Goal: Communication & Community: Answer question/provide support

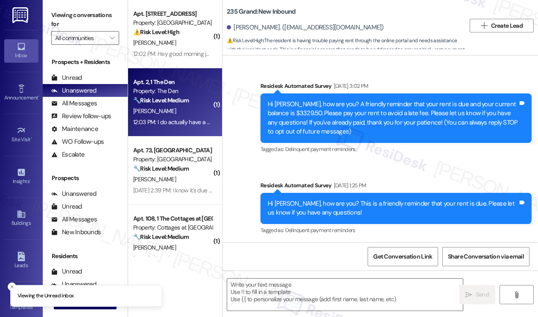
scroll to position [9007, 0]
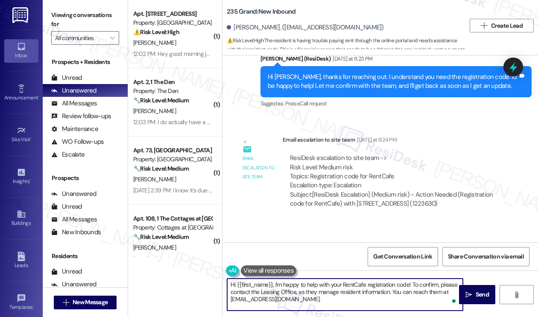
drag, startPoint x: 355, startPoint y: 303, endPoint x: 276, endPoint y: 281, distance: 82.0
click at [276, 281] on textarea "Hi {{first_name}}, I'm happy to help with your RentCafe registration code! To c…" at bounding box center [345, 295] width 236 height 32
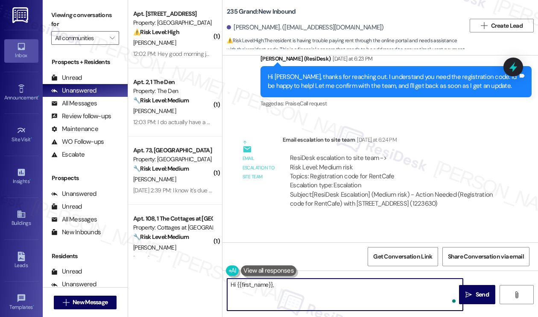
paste textarea "RentCafe Registration code is t0036707."
click at [274, 285] on textarea "Hi {{first_name}}, RentCafe Registration code is t0036707." at bounding box center [345, 295] width 236 height 32
click at [270, 294] on textarea "Hi {{first_name}}, here's an update from the team! Your RentCafe Registration c…" at bounding box center [345, 295] width 236 height 32
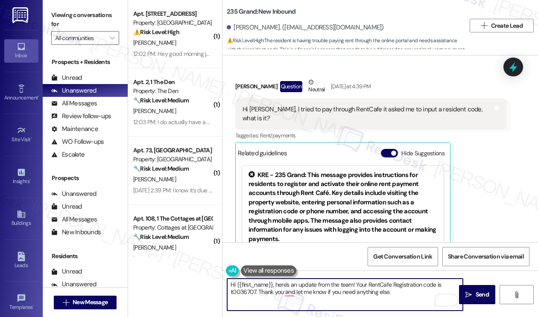
scroll to position [8409, 0]
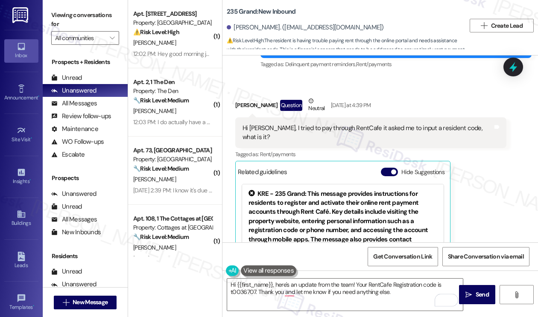
click at [325, 124] on div "Hi [PERSON_NAME], I tried to pay through RentCafe it asked me to input a reside…" at bounding box center [368, 133] width 250 height 18
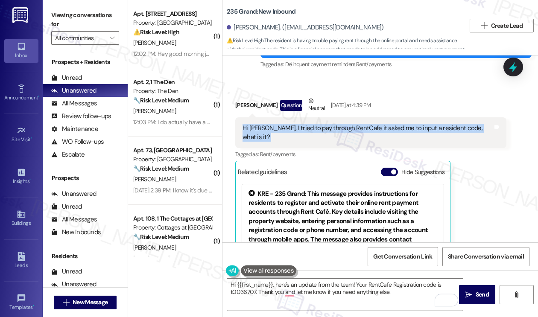
click at [325, 124] on div "Hi [PERSON_NAME], I tried to pay through RentCafe it asked me to input a reside…" at bounding box center [368, 133] width 250 height 18
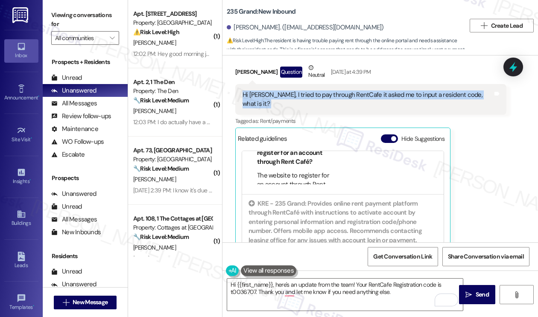
scroll to position [8666, 0]
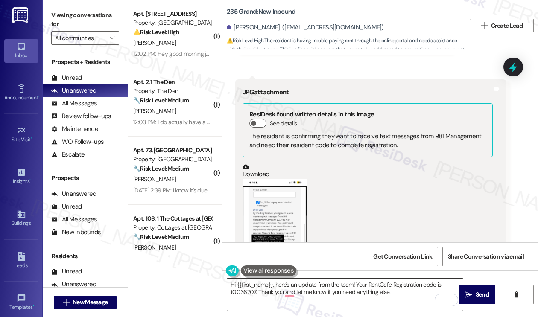
click at [290, 279] on textarea "Hi {{first_name}}, here's an update from the team! Your RentCafe Registration c…" at bounding box center [345, 295] width 236 height 32
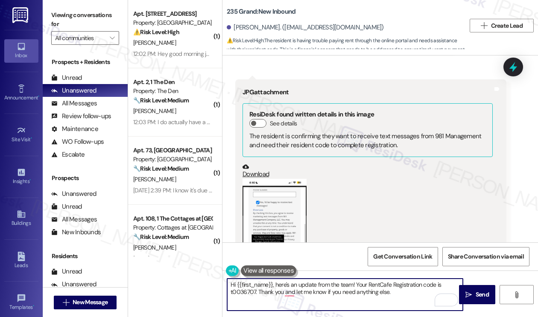
click at [290, 279] on textarea "Hi {{first_name}}, here's an update from the team! Your RentCafe Registration c…" at bounding box center [345, 295] width 236 height 32
type textarea "Hi {{first_name}}, here's an update from the team! Your RentCafe Registration c…"
click at [480, 293] on span "Send" at bounding box center [482, 295] width 13 height 9
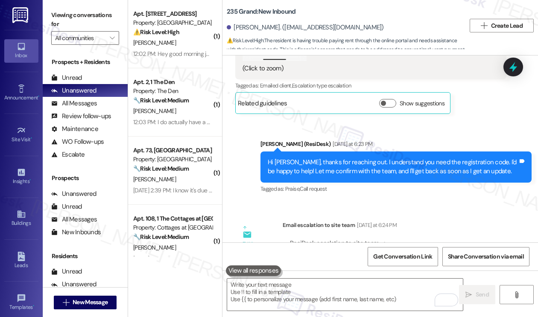
scroll to position [9007, 0]
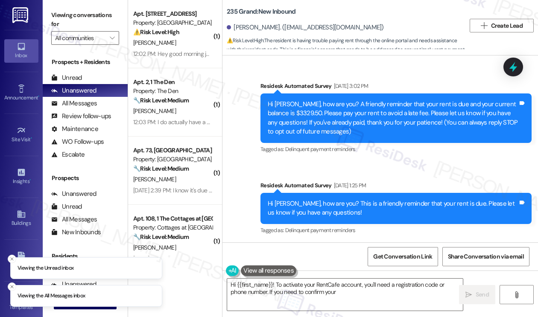
scroll to position [9089, 0]
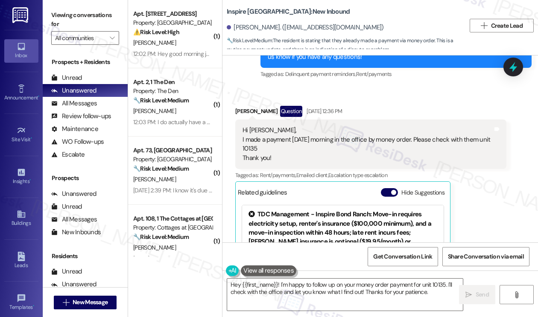
scroll to position [608, 0]
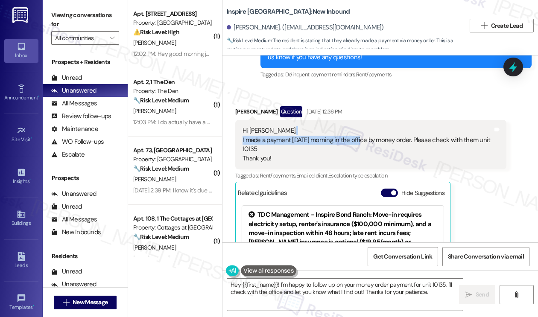
click at [365, 136] on div "Hi sarah, I made a payment yesterday morning in the office by money order. Plea…" at bounding box center [368, 144] width 250 height 37
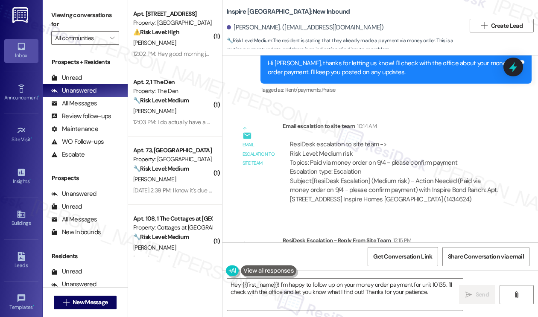
scroll to position [977, 0]
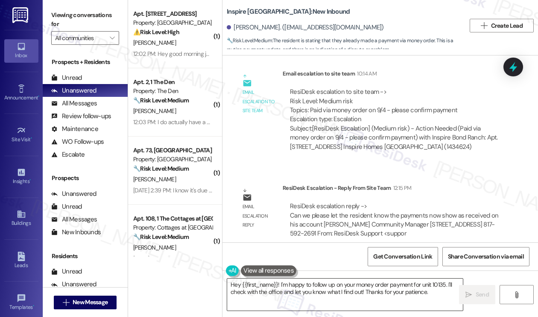
click at [290, 291] on textarea "Hey {{first_name}}! I'm happy to follow up on your money order payment for unit…" at bounding box center [345, 295] width 236 height 32
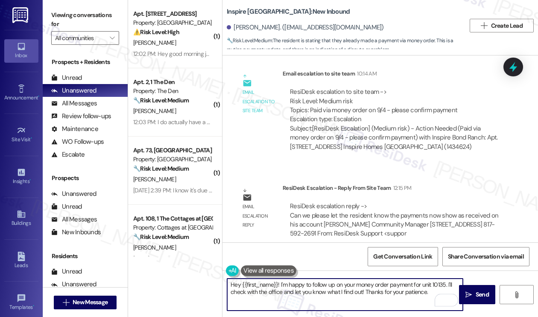
drag, startPoint x: 432, startPoint y: 293, endPoint x: 280, endPoint y: 286, distance: 151.8
click at [280, 286] on textarea "Hey {{first_name}}! I'm happy to follow up on your money order payment for unit…" at bounding box center [345, 295] width 236 height 32
paste textarea "the payments now show as received on his account"
click at [231, 285] on textarea "Hey {{first_name}}! the payments now show as received on his account" at bounding box center [345, 295] width 236 height 32
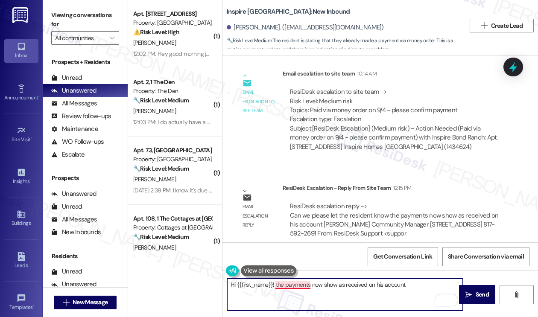
click at [276, 285] on textarea "Hi {{first_name}}! the payments now show as received on his account" at bounding box center [345, 295] width 236 height 32
click at [450, 283] on textarea "Hi {{first_name}}! Our team has confirmed that the payments now show as receive…" at bounding box center [345, 295] width 236 height 32
click at [417, 291] on textarea "Hi {{first_name}}! Our team has confirmed that the payments now show as receive…" at bounding box center [345, 295] width 236 height 32
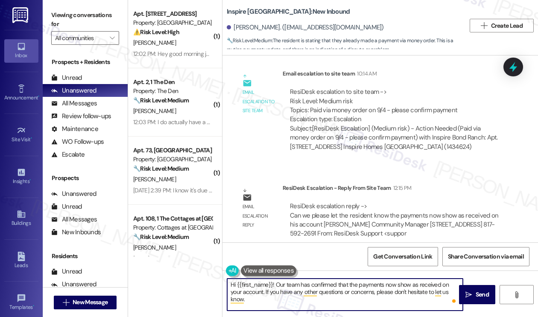
click at [302, 288] on textarea "Hi {{first_name}}! Our team has confirmed that the payments now show as receive…" at bounding box center [345, 295] width 236 height 32
click at [360, 282] on textarea "Hi {{first_name}}! Our team has confirmed that the payments now show as receive…" at bounding box center [345, 295] width 236 height 32
click at [398, 290] on textarea "Hi {{first_name}}! Our team has confirmed that the payments now show as receive…" at bounding box center [345, 295] width 236 height 32
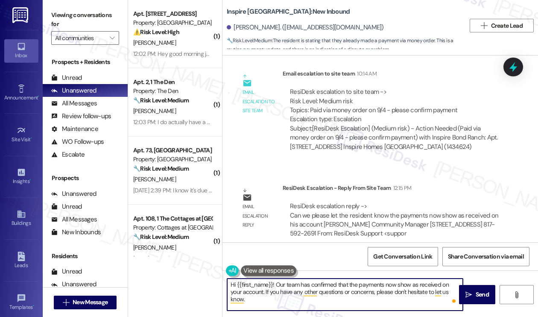
click at [398, 290] on textarea "Hi {{first_name}}! Our team has confirmed that the payments now show as receive…" at bounding box center [345, 295] width 236 height 32
type textarea "Hi {{first_name}}! Our team has confirmed that the payments now show as receive…"
click at [462, 293] on button " Send" at bounding box center [477, 294] width 36 height 19
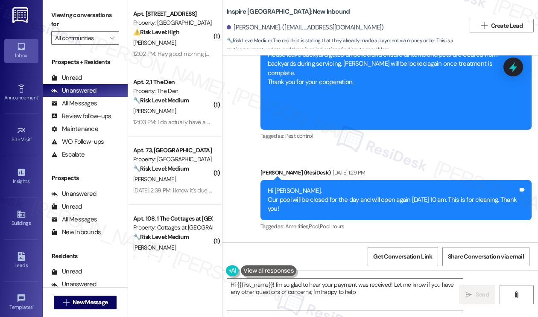
type textarea "Hi {{first_name}}! I'm so glad to hear your payment was received! Let me know i…"
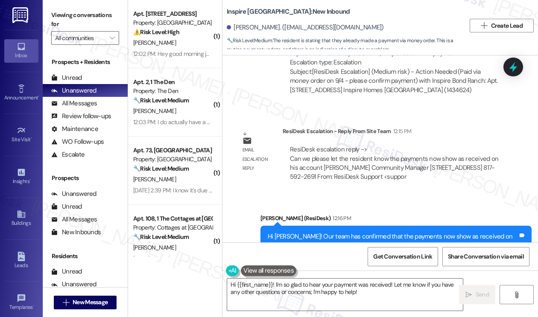
scroll to position [1058, 0]
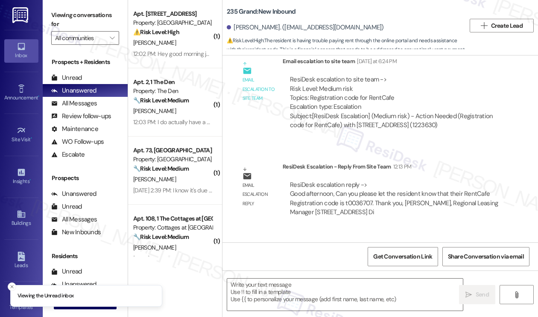
type textarea "Fetching suggested responses. Please feel free to read through the conversation…"
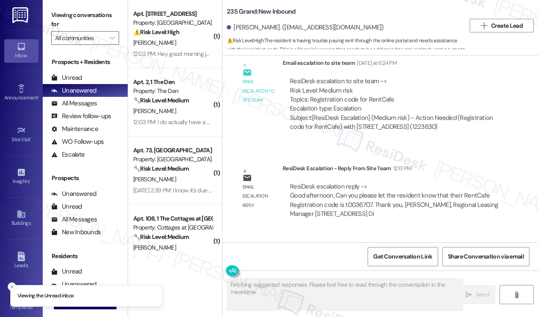
scroll to position [9089, 0]
